Goal: Information Seeking & Learning: Learn about a topic

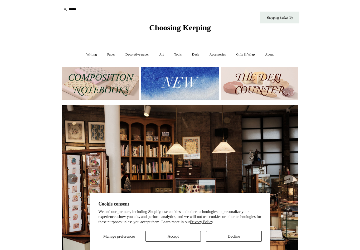
click at [221, 238] on button "Decline" at bounding box center [233, 236] width 55 height 11
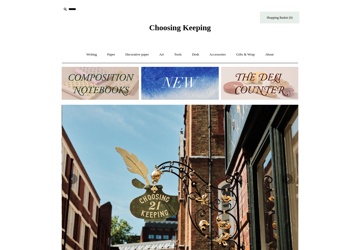
scroll to position [0, 237]
click at [196, 82] on img at bounding box center [179, 83] width 77 height 33
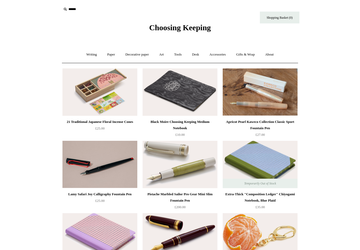
click at [111, 54] on link "Paper +" at bounding box center [111, 55] width 17 height 14
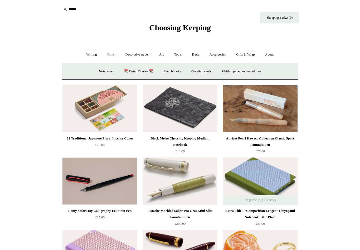
click at [170, 71] on link "Sketchbooks +" at bounding box center [172, 72] width 27 height 14
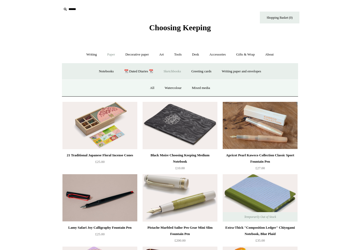
click at [203, 90] on link "Mixed media" at bounding box center [201, 88] width 28 height 14
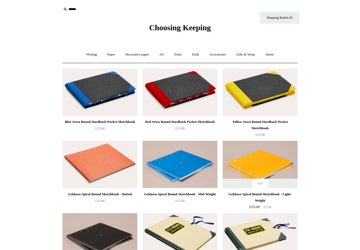
click at [143, 80] on img at bounding box center [180, 92] width 75 height 47
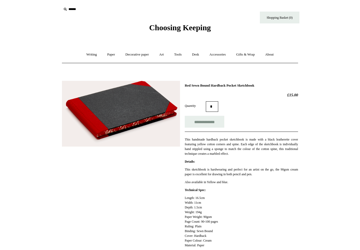
click at [110, 53] on link "Paper +" at bounding box center [111, 55] width 17 height 14
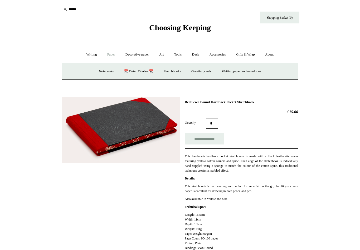
click at [173, 71] on link "Sketchbooks +" at bounding box center [172, 72] width 27 height 14
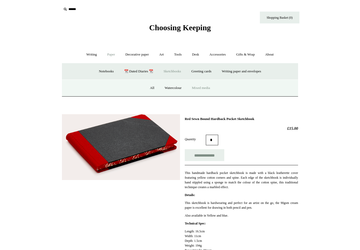
click at [173, 89] on link "Watercolour" at bounding box center [173, 88] width 26 height 14
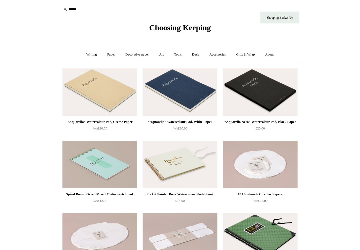
click at [108, 56] on link "Paper +" at bounding box center [111, 55] width 17 height 14
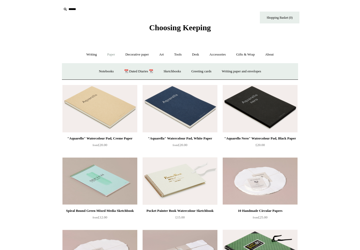
click at [177, 72] on link "Sketchbooks +" at bounding box center [172, 72] width 27 height 14
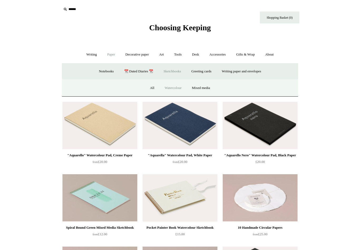
click at [152, 88] on link "All" at bounding box center [152, 88] width 14 height 14
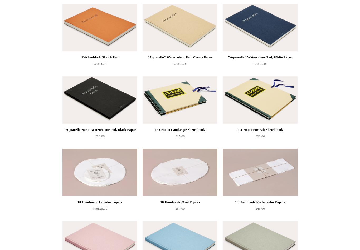
scroll to position [63, 0]
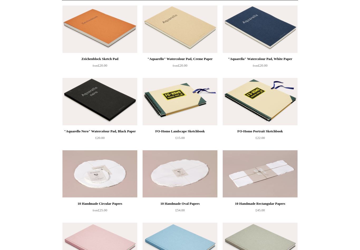
click at [275, 98] on img at bounding box center [260, 101] width 75 height 47
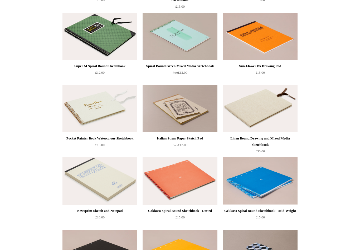
scroll to position [418, 0]
click at [260, 112] on img at bounding box center [260, 108] width 75 height 47
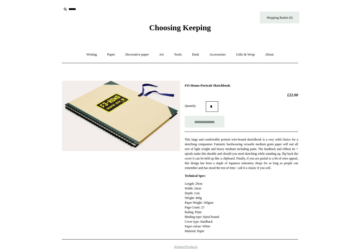
click at [23, 167] on html "Menu Choosing Keeping * Shipping Information Shopping Basket (0) * ⤺ + +" at bounding box center [180, 204] width 360 height 408
click at [161, 55] on link "Art +" at bounding box center [161, 55] width 14 height 14
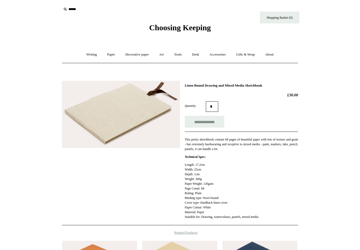
click at [110, 56] on link "Paper +" at bounding box center [111, 55] width 17 height 14
